Goal: Information Seeking & Learning: Find specific fact

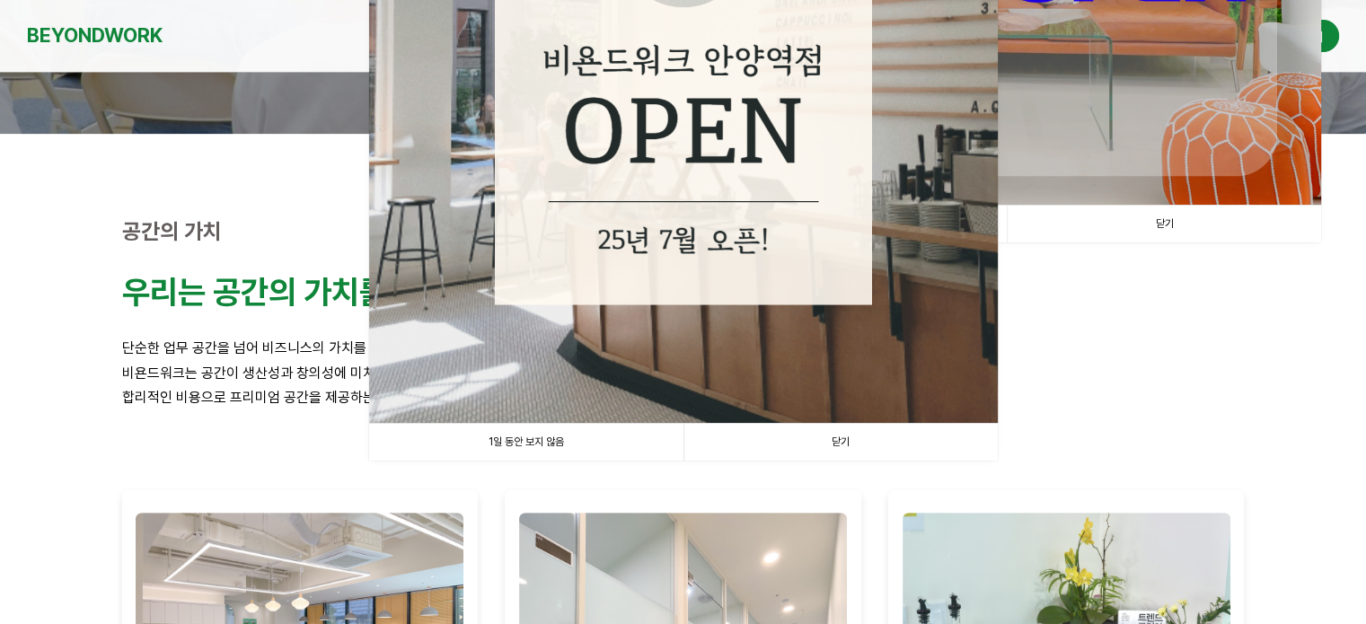
scroll to position [449, 0]
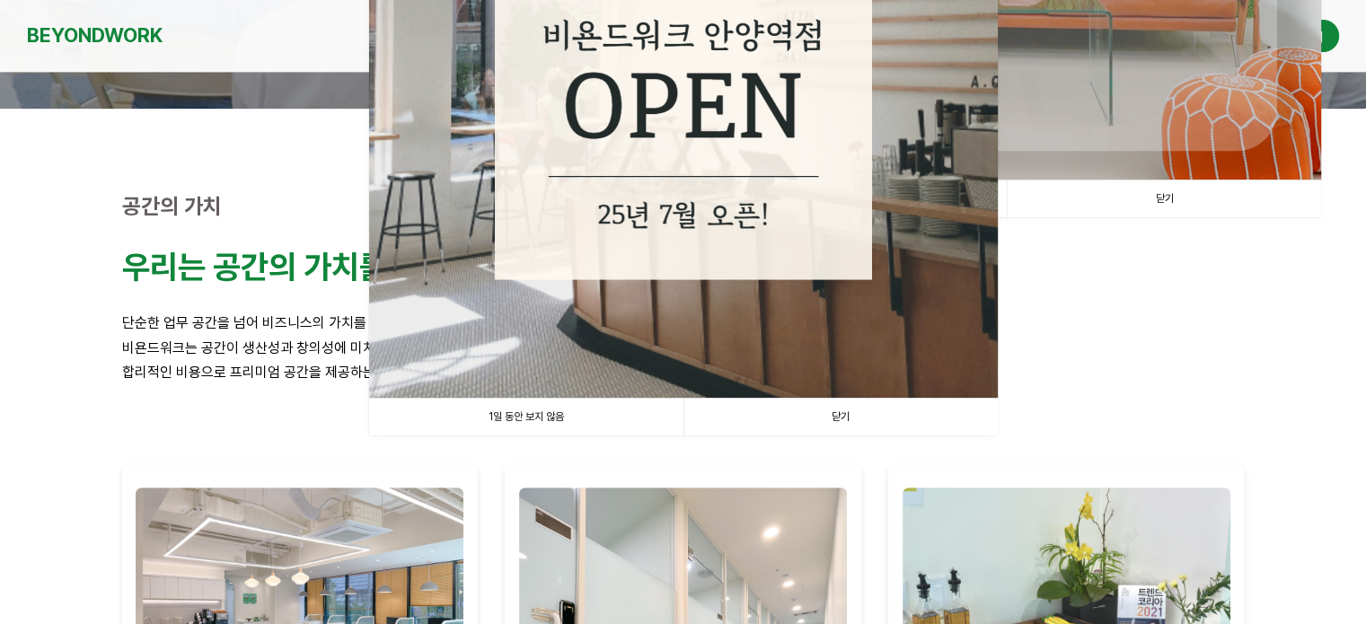
click at [532, 420] on link "1일 동안 보지 않음" at bounding box center [526, 417] width 314 height 37
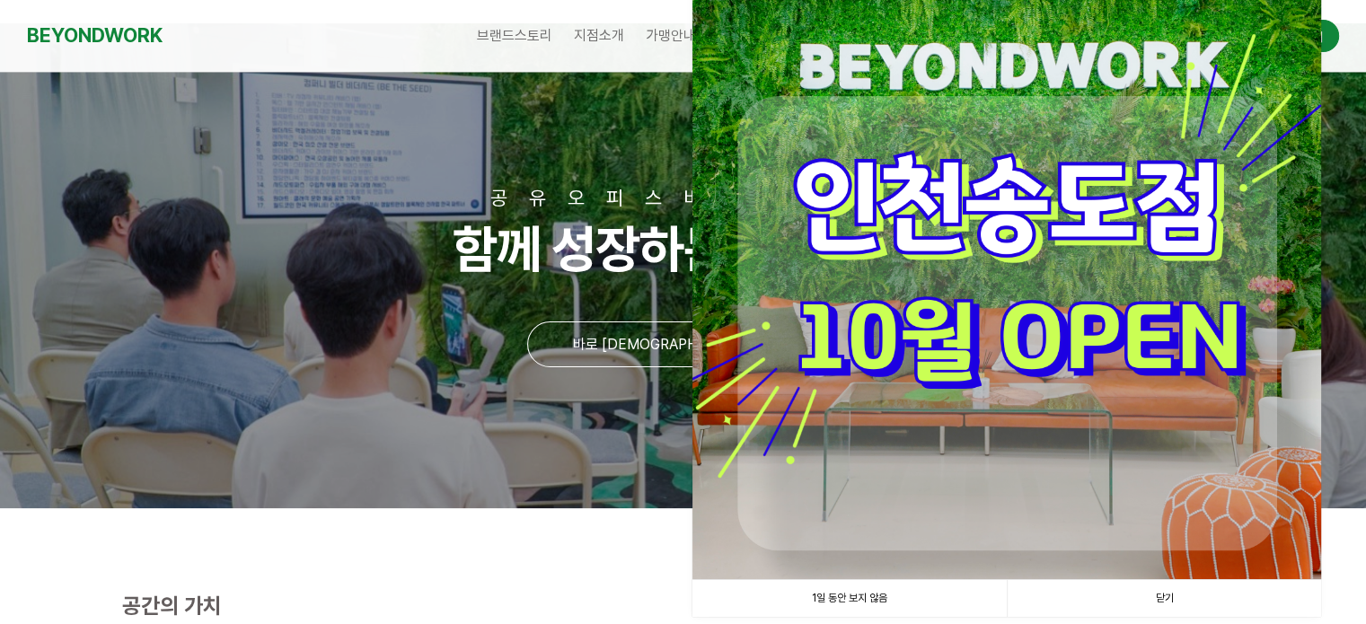
scroll to position [270, 0]
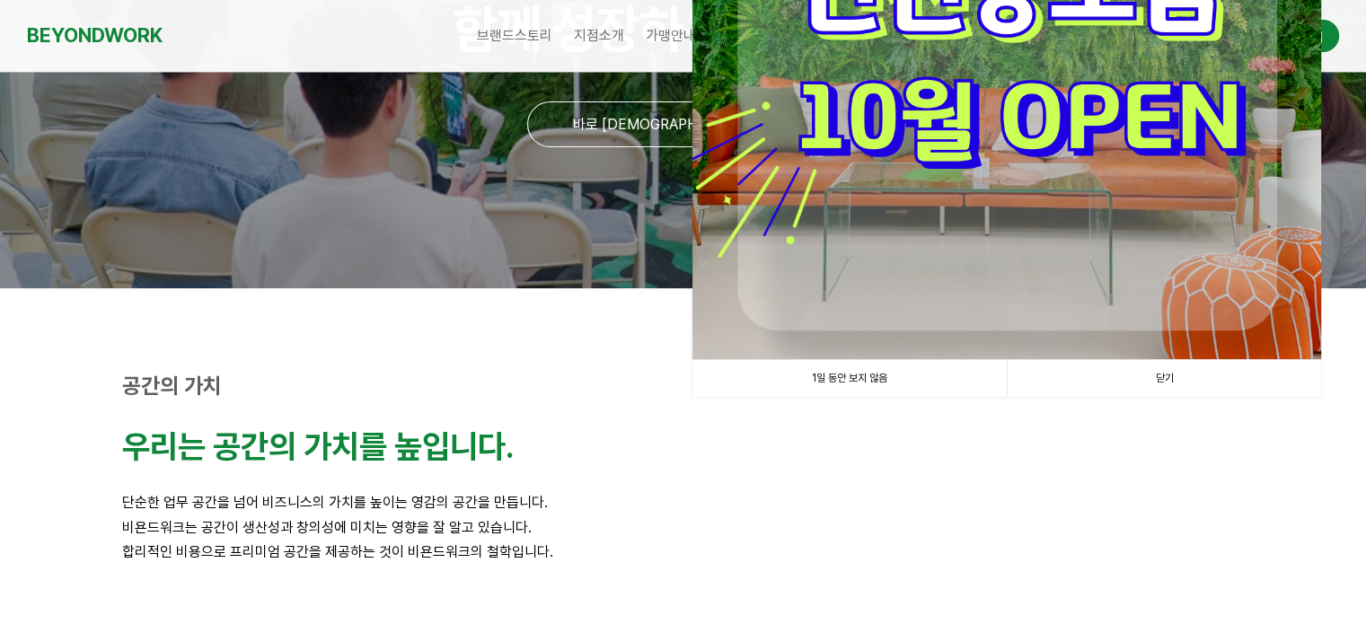
click at [859, 382] on link "1일 동안 보지 않음" at bounding box center [850, 378] width 314 height 37
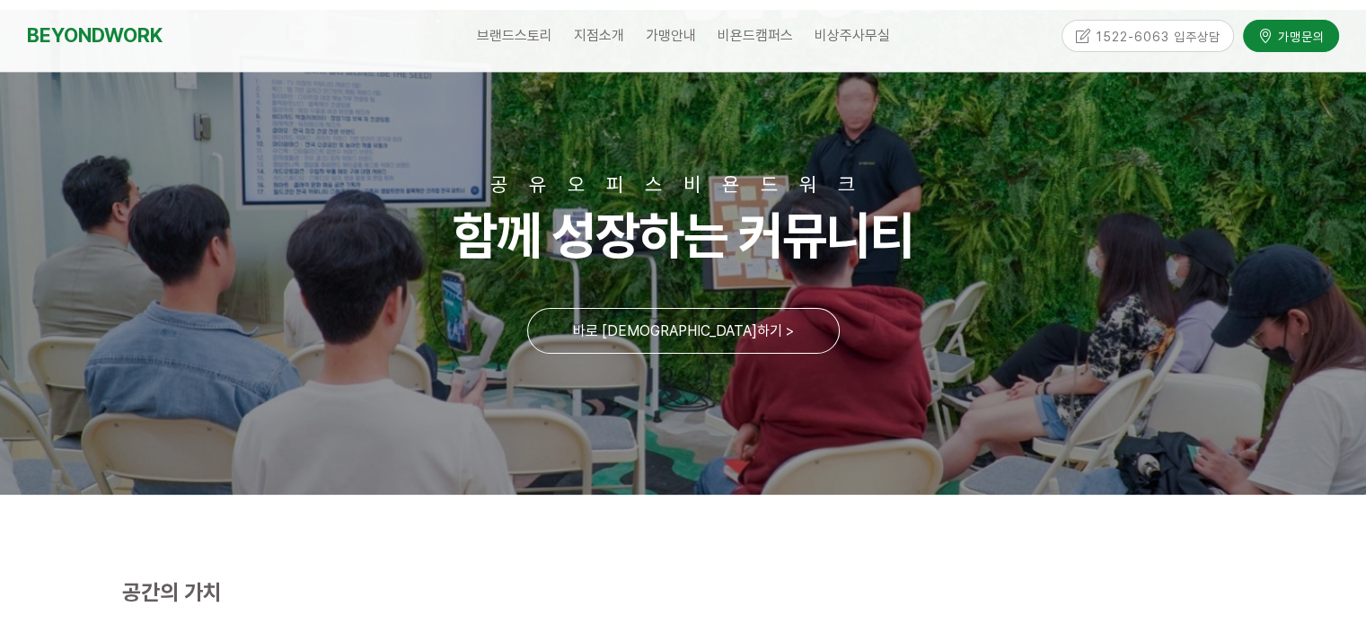
scroll to position [0, 0]
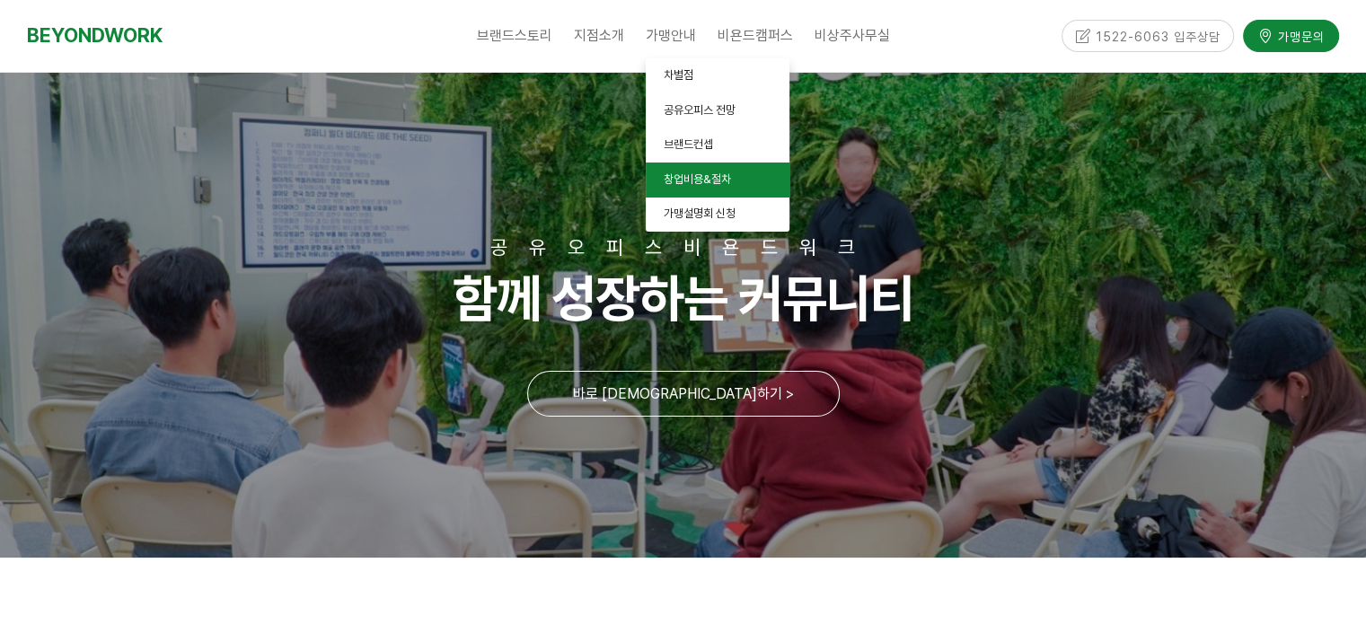
click at [708, 187] on link "창업비용&절차" at bounding box center [718, 180] width 144 height 35
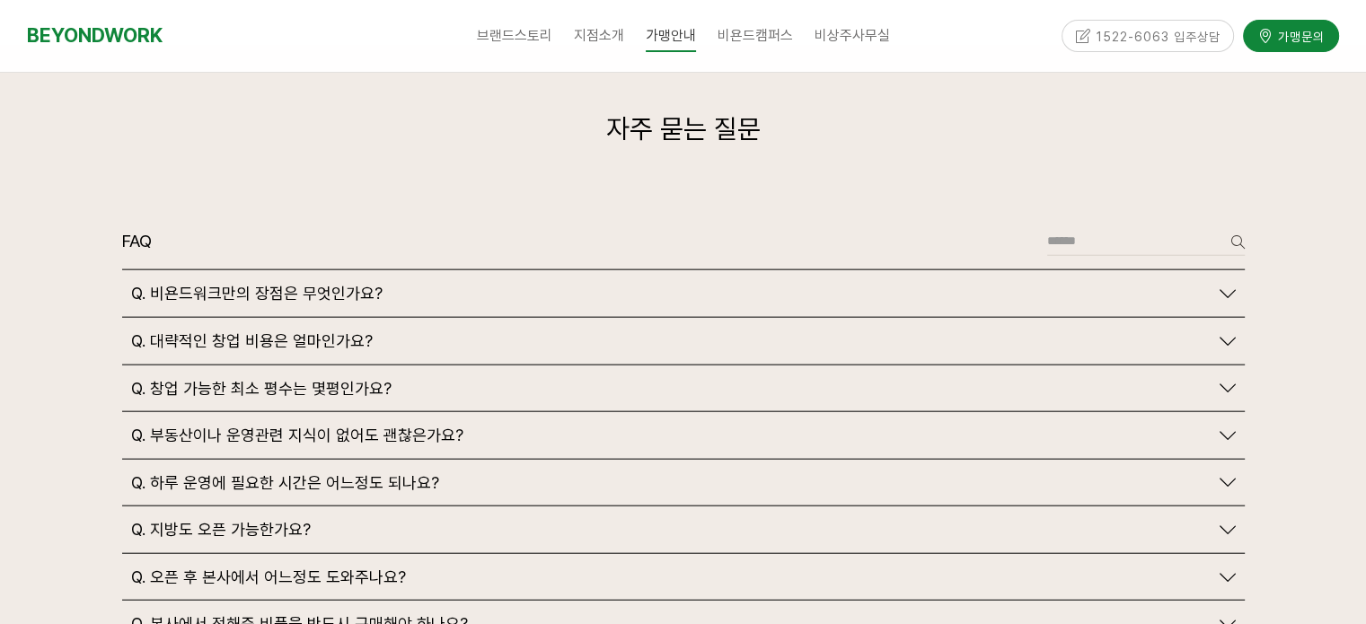
scroll to position [4133, 0]
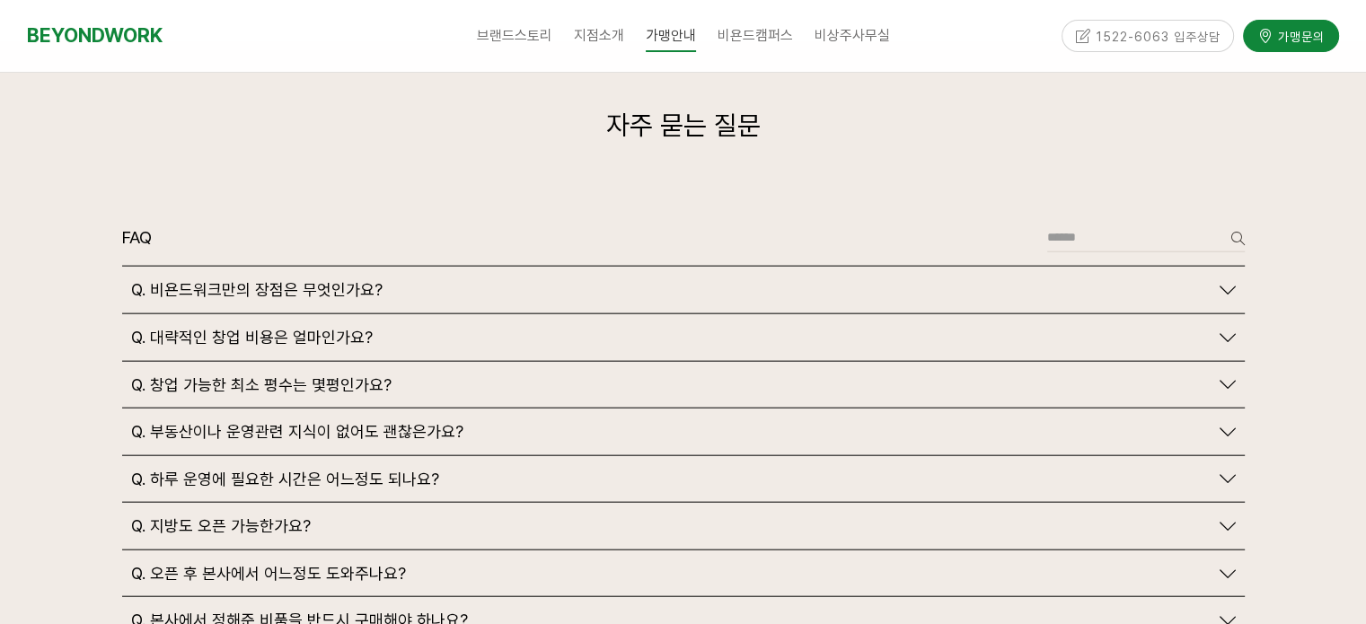
click at [342, 328] on span "Q. 대략적인 창업 비용은 얼마인가요?" at bounding box center [252, 338] width 242 height 20
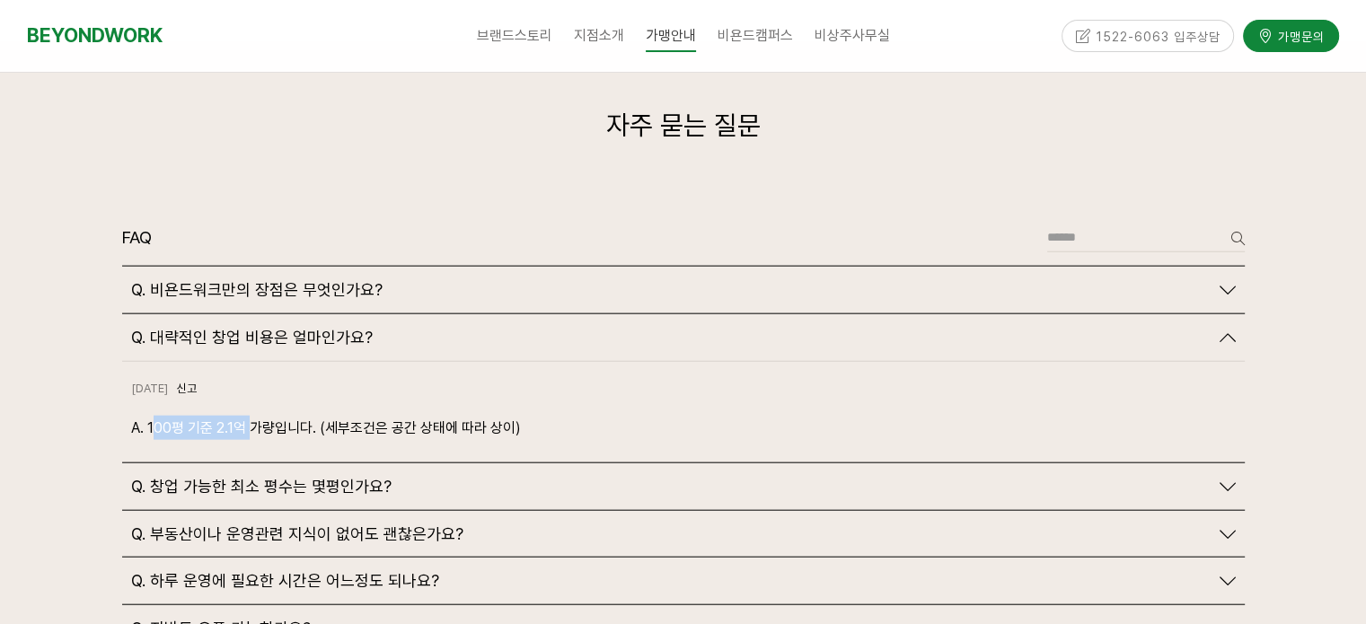
drag, startPoint x: 153, startPoint y: 386, endPoint x: 250, endPoint y: 385, distance: 97.0
click at [250, 416] on p "A. 100평 기준 2.1억 가량입니다. (세부조건은 공간 상태에 따라 상이)" at bounding box center [683, 428] width 1105 height 24
click at [252, 416] on p "A. 100평 기준 2.1억 가량입니다. (세부조건은 공간 상태에 따라 상이)" at bounding box center [683, 428] width 1105 height 24
drag, startPoint x: 201, startPoint y: 386, endPoint x: 187, endPoint y: 386, distance: 14.4
click at [187, 416] on p "A. 100평 기준 2.1억 가량입니다. (세부조건은 공간 상태에 따라 상이)" at bounding box center [683, 428] width 1105 height 24
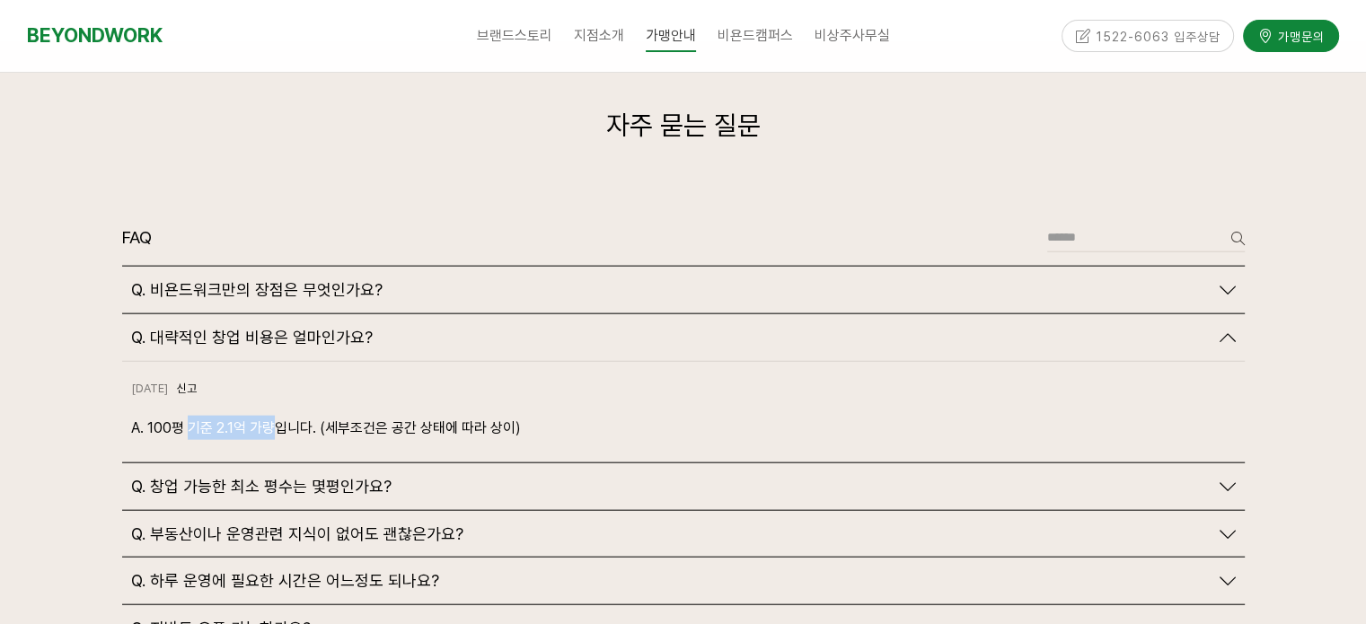
click at [192, 416] on p "A. 100평 기준 2.1억 가량입니다. (세부조건은 공간 상태에 따라 상이)" at bounding box center [683, 428] width 1105 height 24
click at [268, 416] on p "A. 100평 기준 2.1억 가량입니다. (세부조건은 공간 상태에 따라 상이)" at bounding box center [683, 428] width 1105 height 24
drag, startPoint x: 232, startPoint y: 385, endPoint x: 201, endPoint y: 387, distance: 30.7
click at [201, 416] on p "A. 100평 기준 2.1억 가량입니다. (세부조건은 공간 상태에 따라 상이)" at bounding box center [683, 428] width 1105 height 24
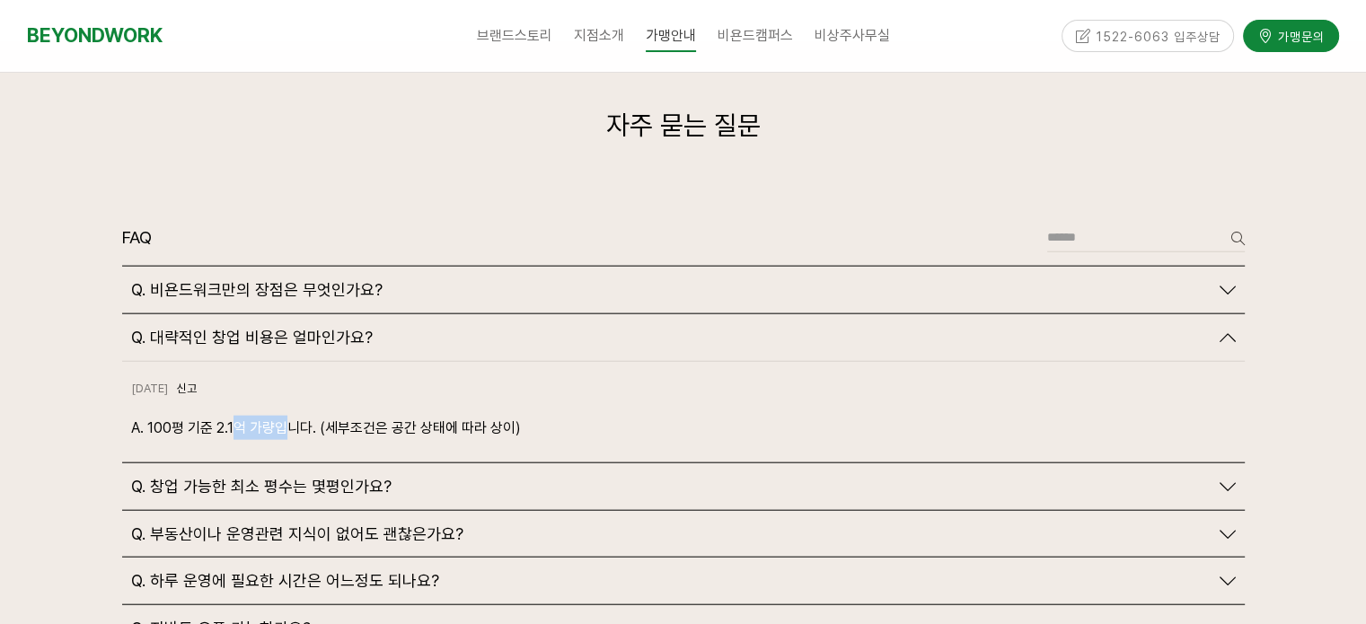
drag, startPoint x: 248, startPoint y: 389, endPoint x: 318, endPoint y: 393, distance: 70.2
click at [287, 416] on p "A. 100평 기준 2.1억 가량입니다. (세부조건은 공간 상태에 따라 상이)" at bounding box center [683, 428] width 1105 height 24
click at [318, 416] on p "A. 100평 기준 2.1억 가량입니다. (세부조건은 공간 상태에 따라 상이)" at bounding box center [683, 428] width 1105 height 24
drag, startPoint x: 385, startPoint y: 383, endPoint x: 458, endPoint y: 412, distance: 79.4
click at [452, 412] on div "[DATE] 신고 신고 A. 100평 기준 2.1억 가량입니다. (세부조건은 공간 상태에 따라 상이)" at bounding box center [683, 413] width 1123 height 102
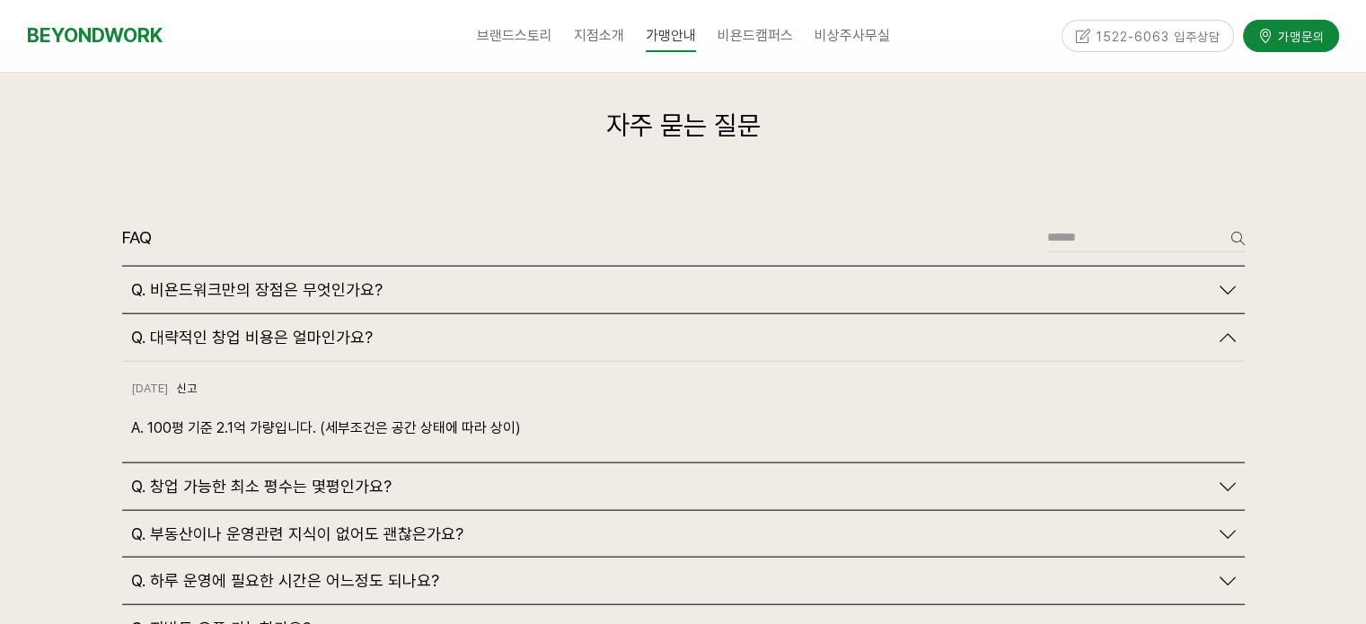
click at [489, 382] on div "[DATE] 신고 신고" at bounding box center [683, 399] width 1105 height 35
drag, startPoint x: 508, startPoint y: 390, endPoint x: 316, endPoint y: 378, distance: 192.6
click at [316, 416] on p "A. 100평 기준 2.1억 가량입니다. (세부조건은 공간 상태에 따라 상이)" at bounding box center [683, 428] width 1105 height 24
drag, startPoint x: 320, startPoint y: 378, endPoint x: 400, endPoint y: 383, distance: 80.1
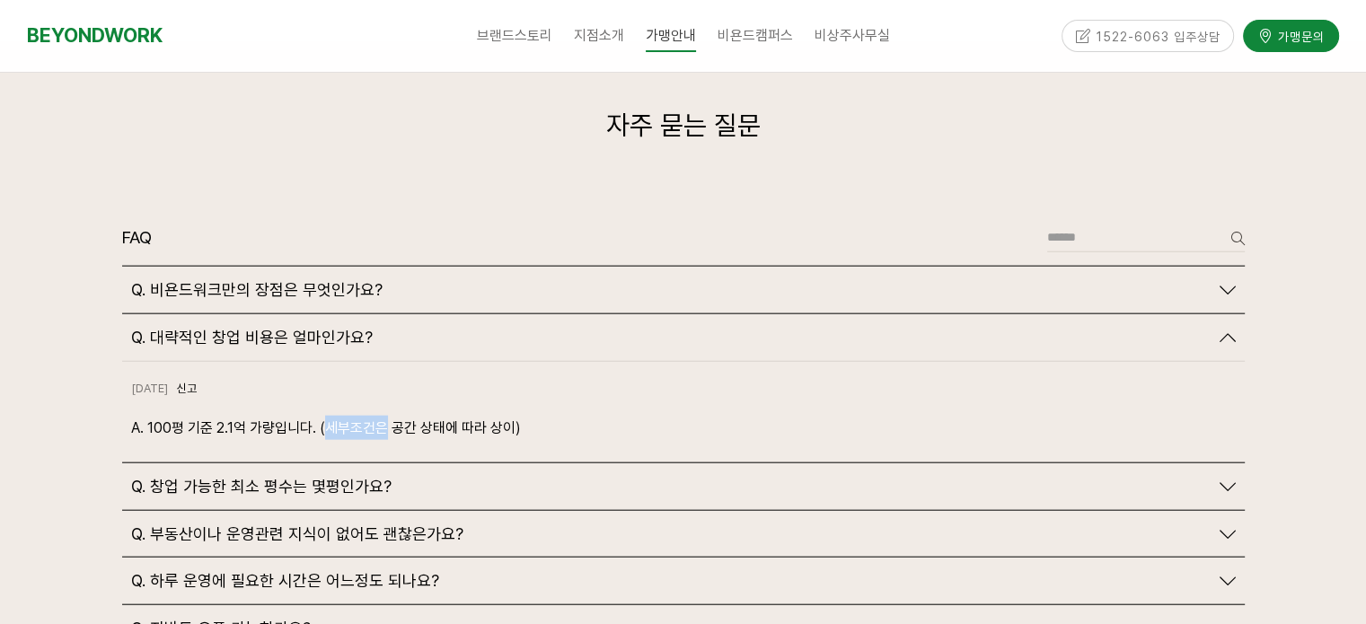
click at [399, 416] on p "A. 100평 기준 2.1억 가량입니다. (세부조건은 공간 상태에 따라 상이)" at bounding box center [683, 428] width 1105 height 24
click at [400, 416] on p "A. 100평 기준 2.1억 가량입니다. (세부조건은 공간 상태에 따라 상이)" at bounding box center [683, 428] width 1105 height 24
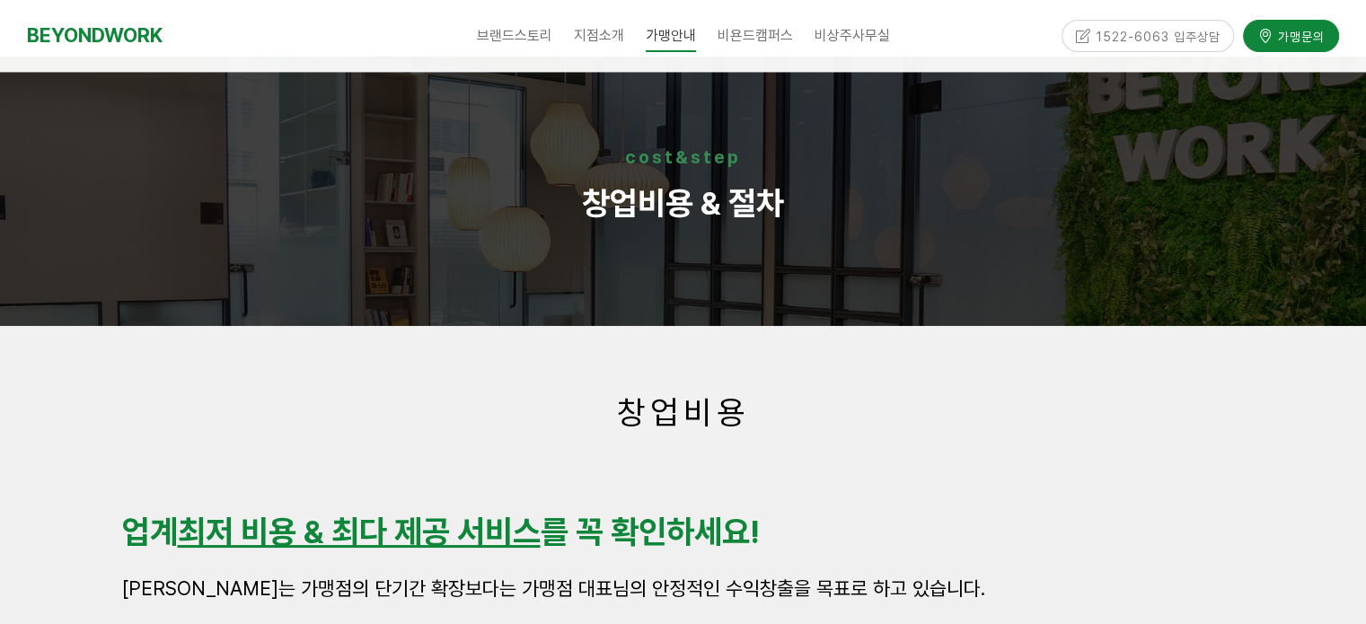
scroll to position [0, 0]
